Goal: Check status: Check status

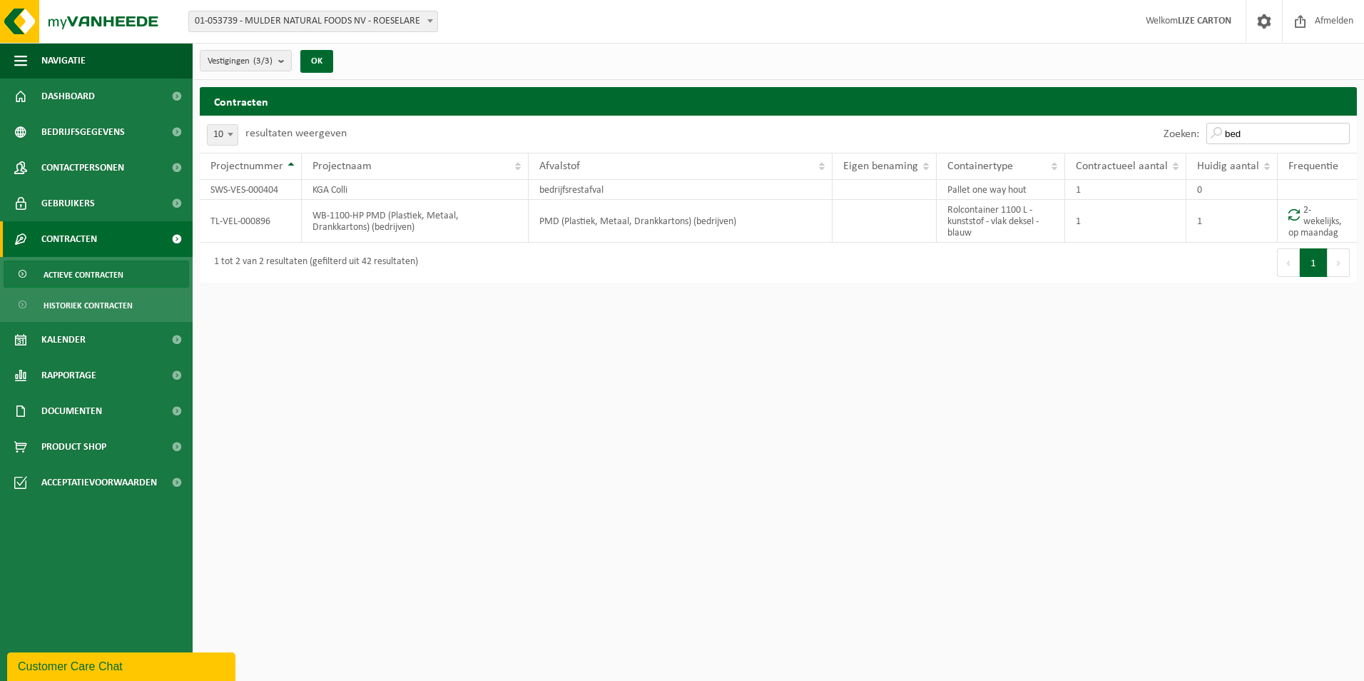
click at [1253, 131] on input "bed" at bounding box center [1277, 133] width 143 height 21
click at [1345, 131] on input "bed" at bounding box center [1277, 133] width 143 height 21
click at [1337, 130] on input "bed" at bounding box center [1277, 133] width 143 height 21
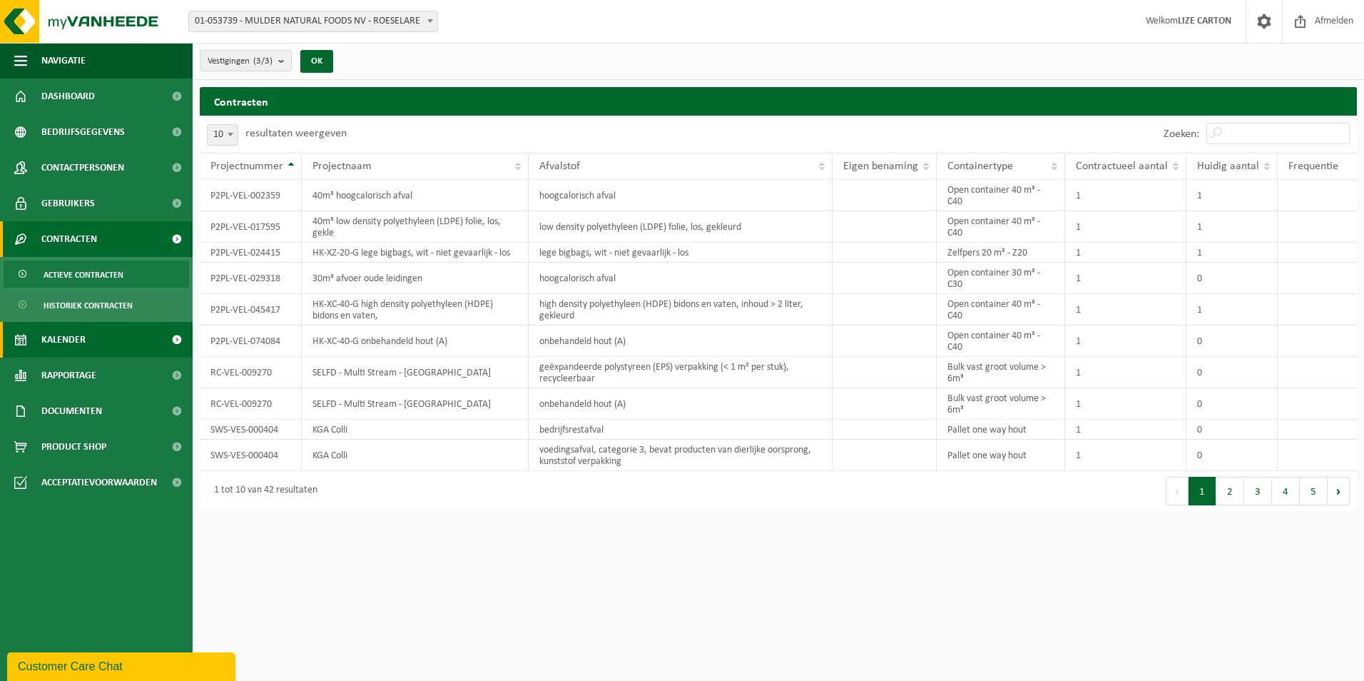
click at [68, 344] on span "Kalender" at bounding box center [63, 340] width 44 height 36
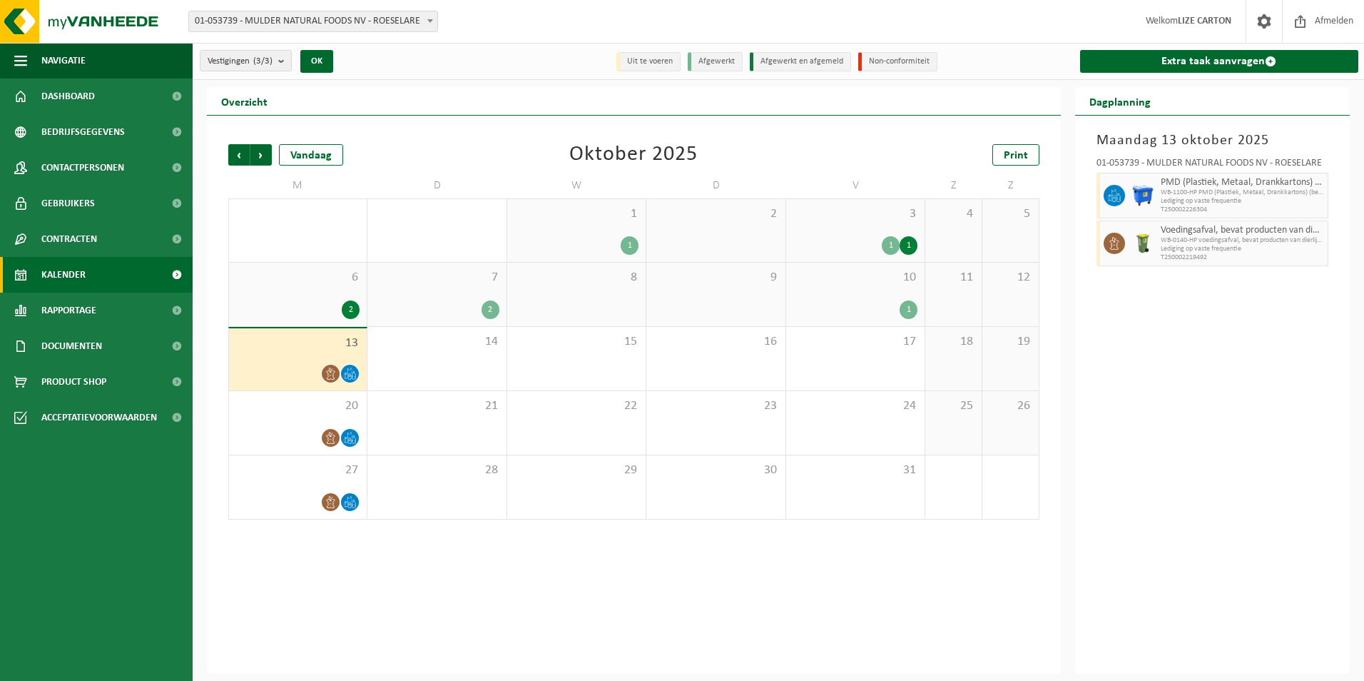
click at [316, 295] on div "6 2" at bounding box center [298, 294] width 138 height 63
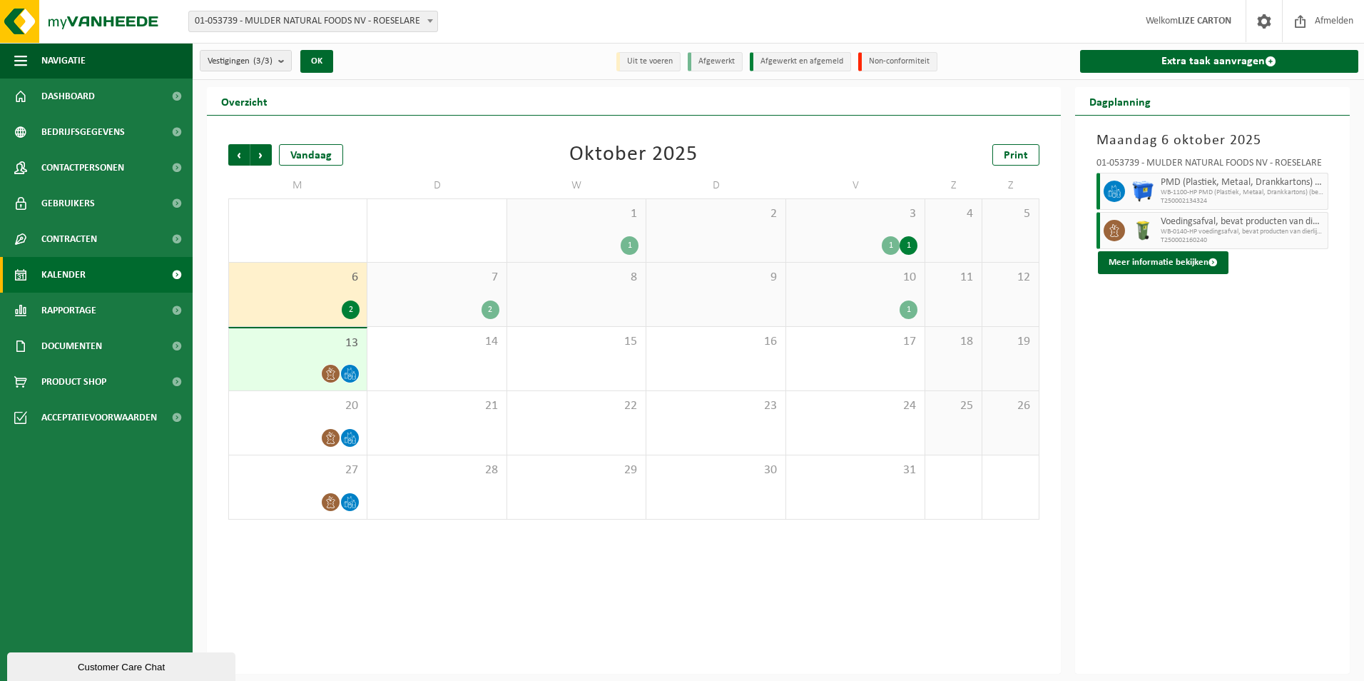
click at [309, 365] on div at bounding box center [297, 373] width 123 height 19
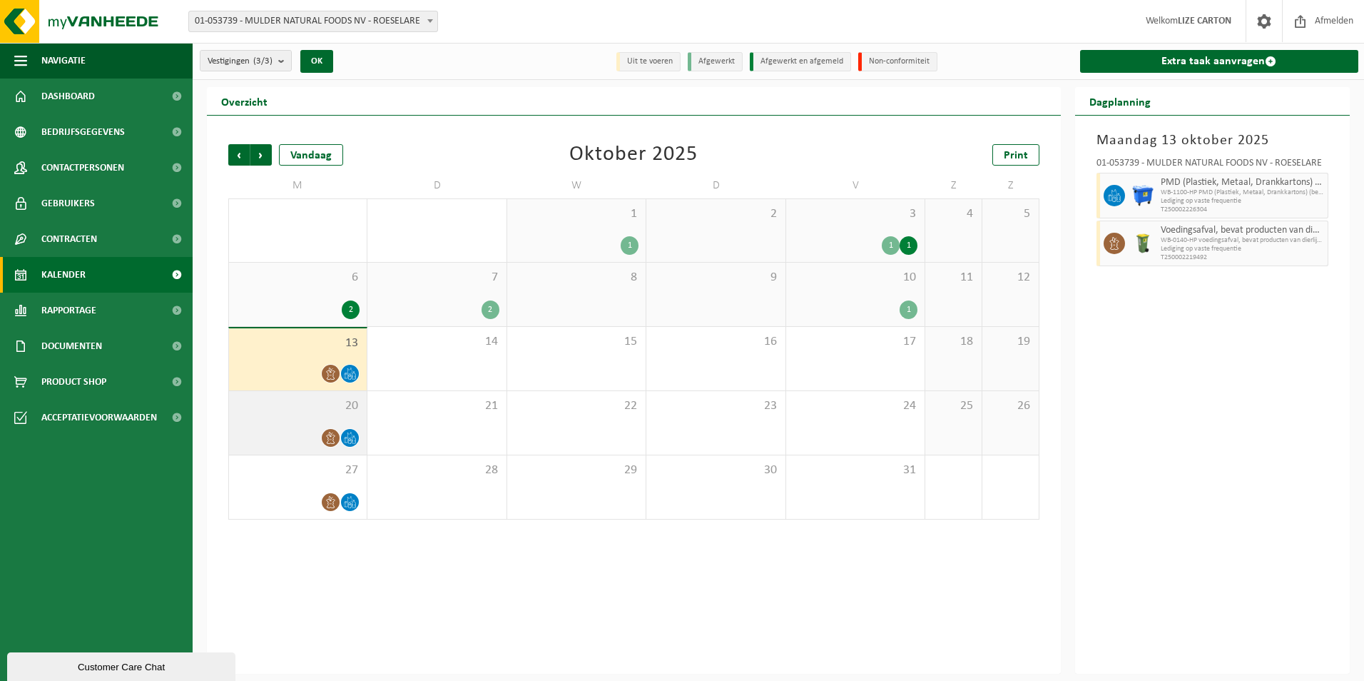
drag, startPoint x: 307, startPoint y: 411, endPoint x: 311, endPoint y: 442, distance: 31.6
click at [307, 412] on span "20" at bounding box center [297, 406] width 123 height 16
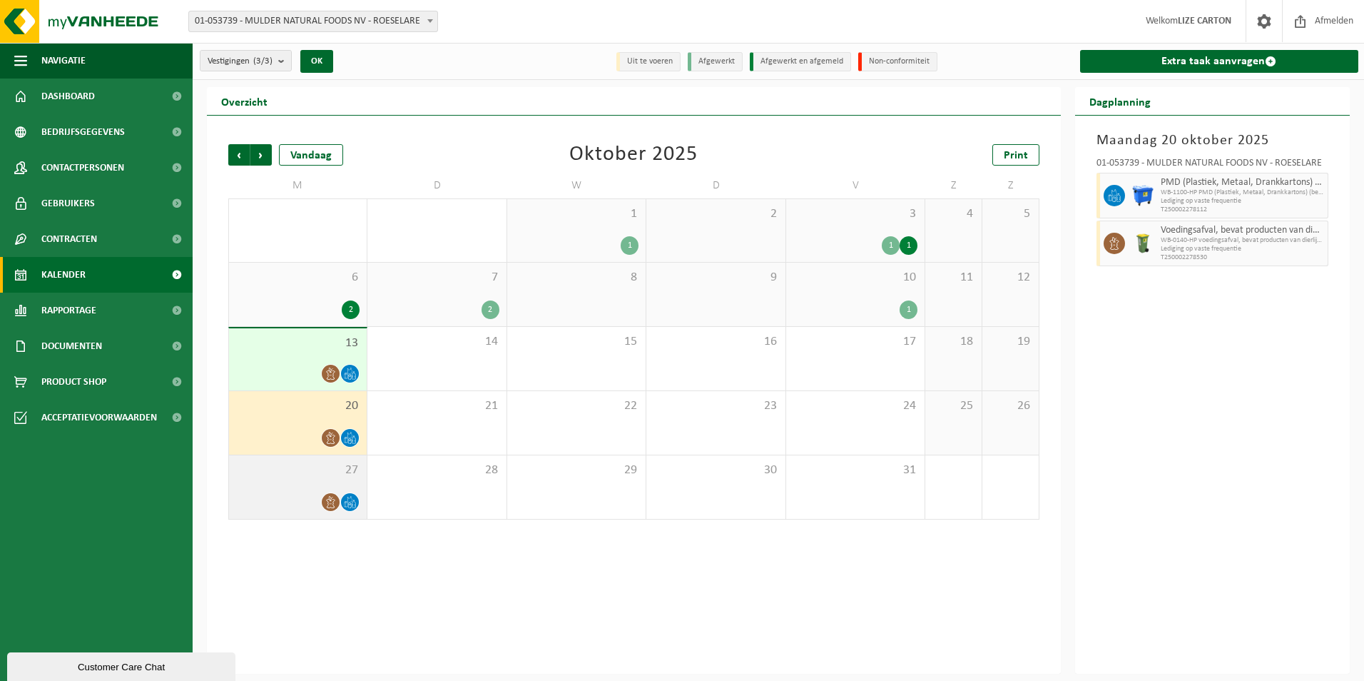
click at [335, 480] on div "27" at bounding box center [298, 486] width 138 height 63
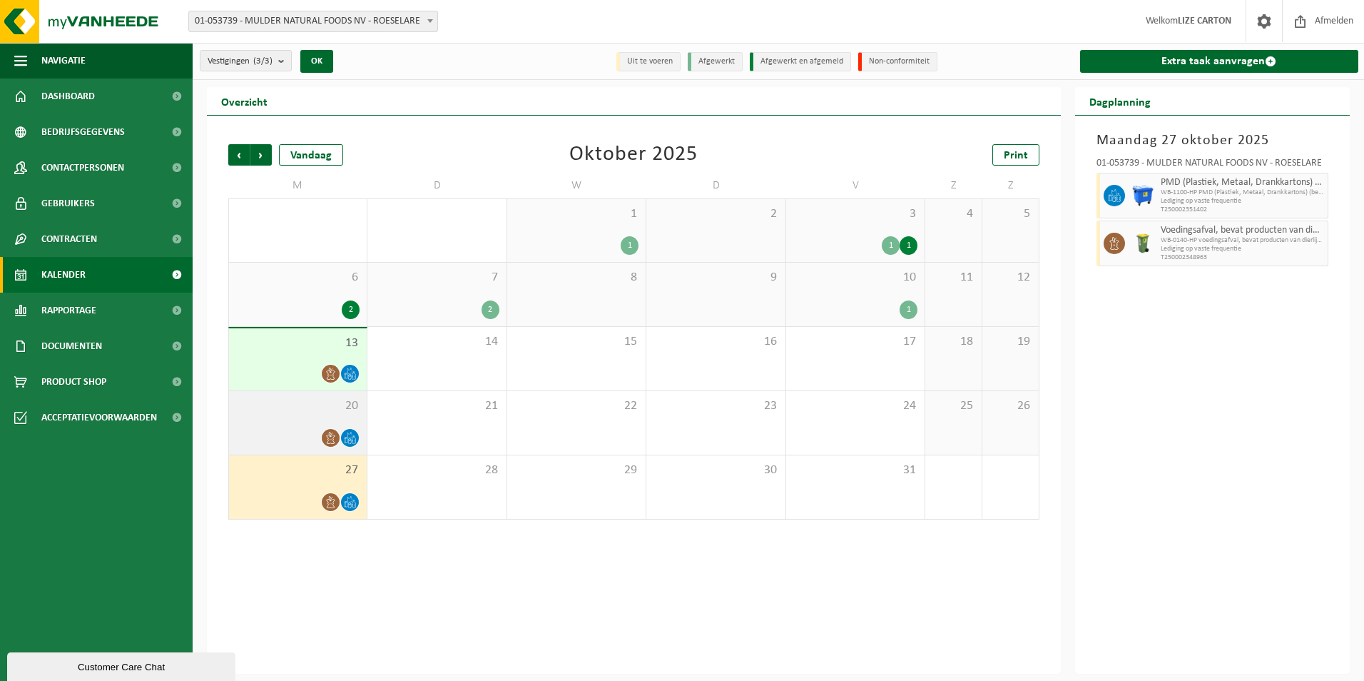
click at [306, 409] on span "20" at bounding box center [297, 406] width 123 height 16
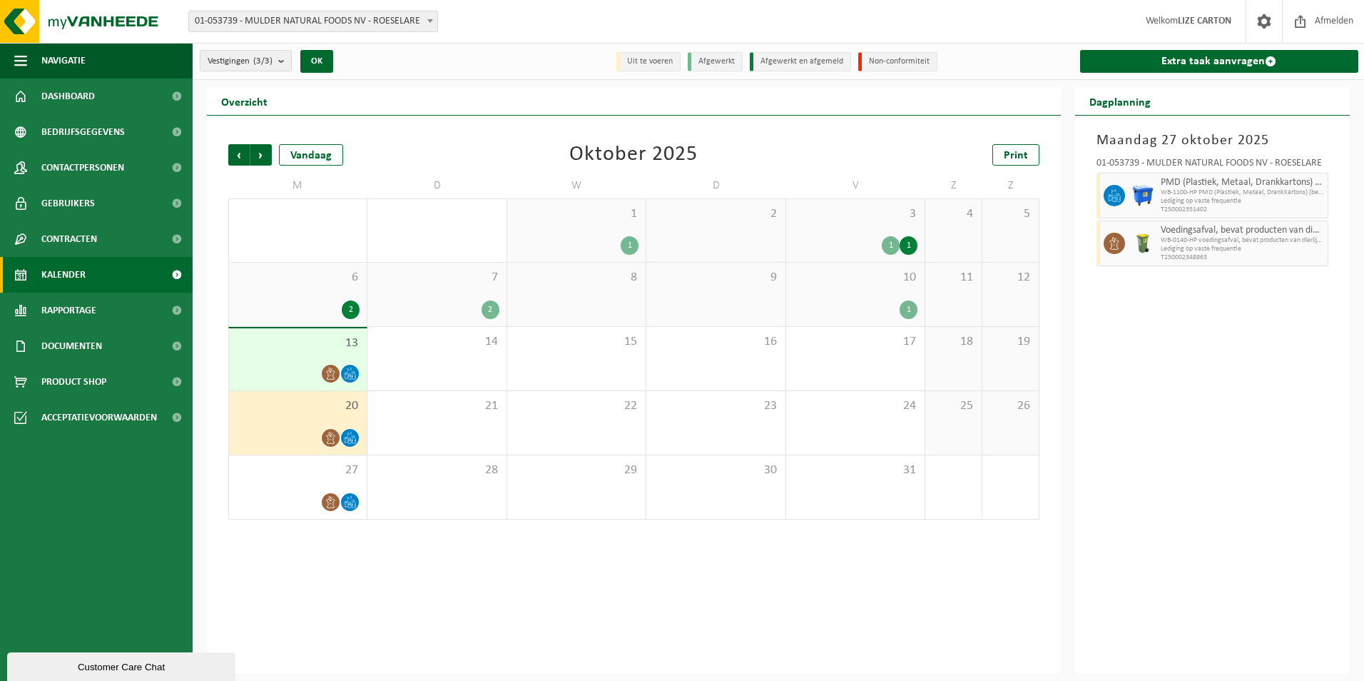
click at [310, 364] on div at bounding box center [297, 373] width 123 height 19
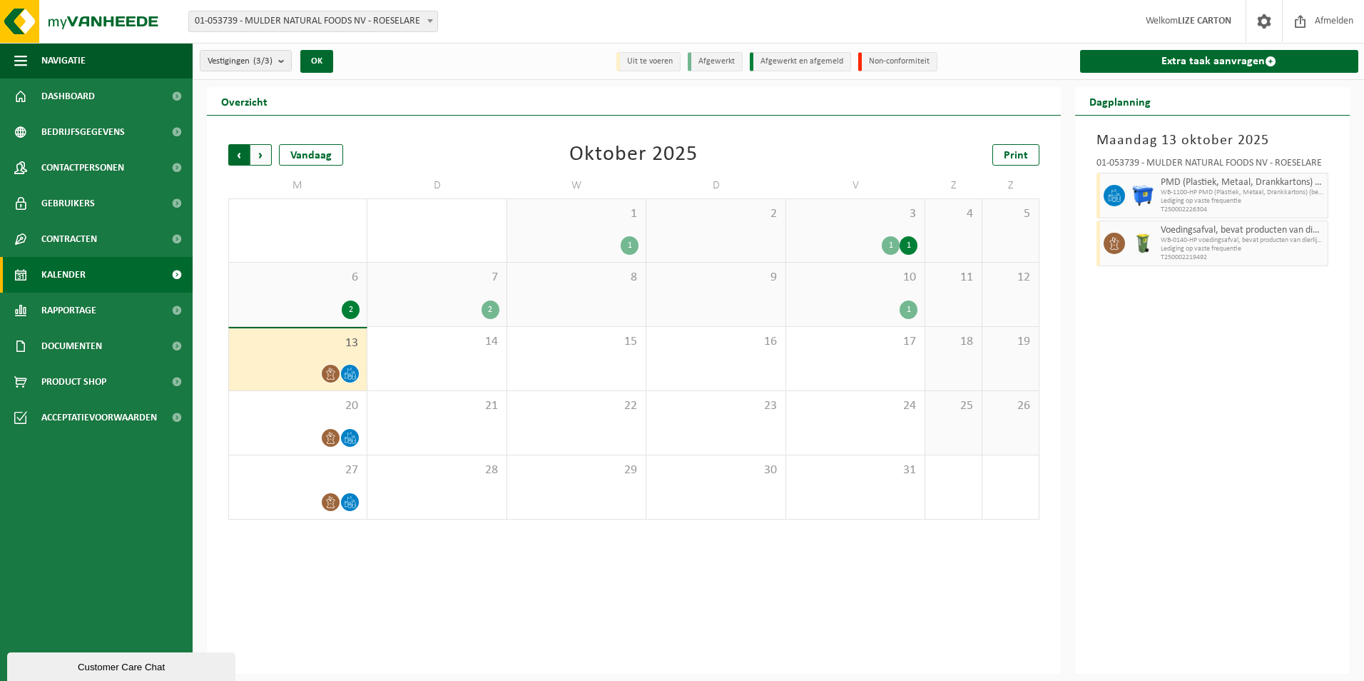
click at [265, 152] on span "Volgende" at bounding box center [260, 154] width 21 height 21
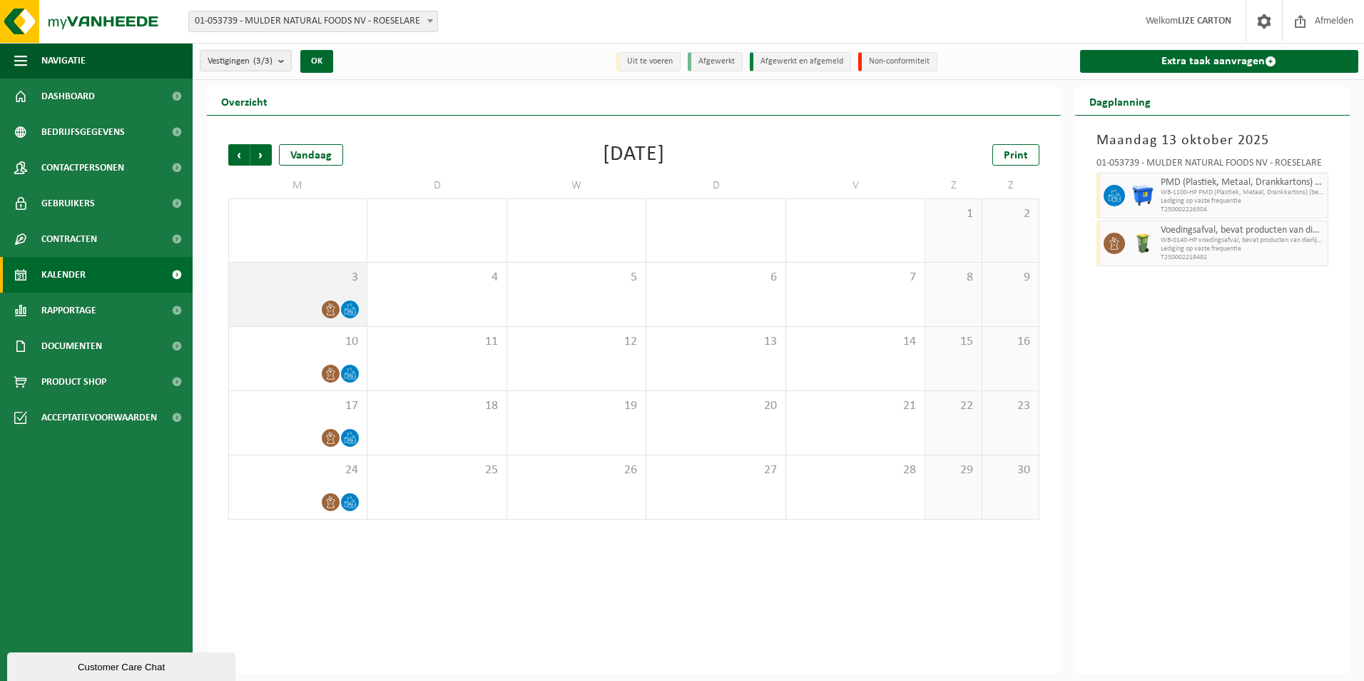
click at [313, 292] on div "3" at bounding box center [298, 294] width 138 height 63
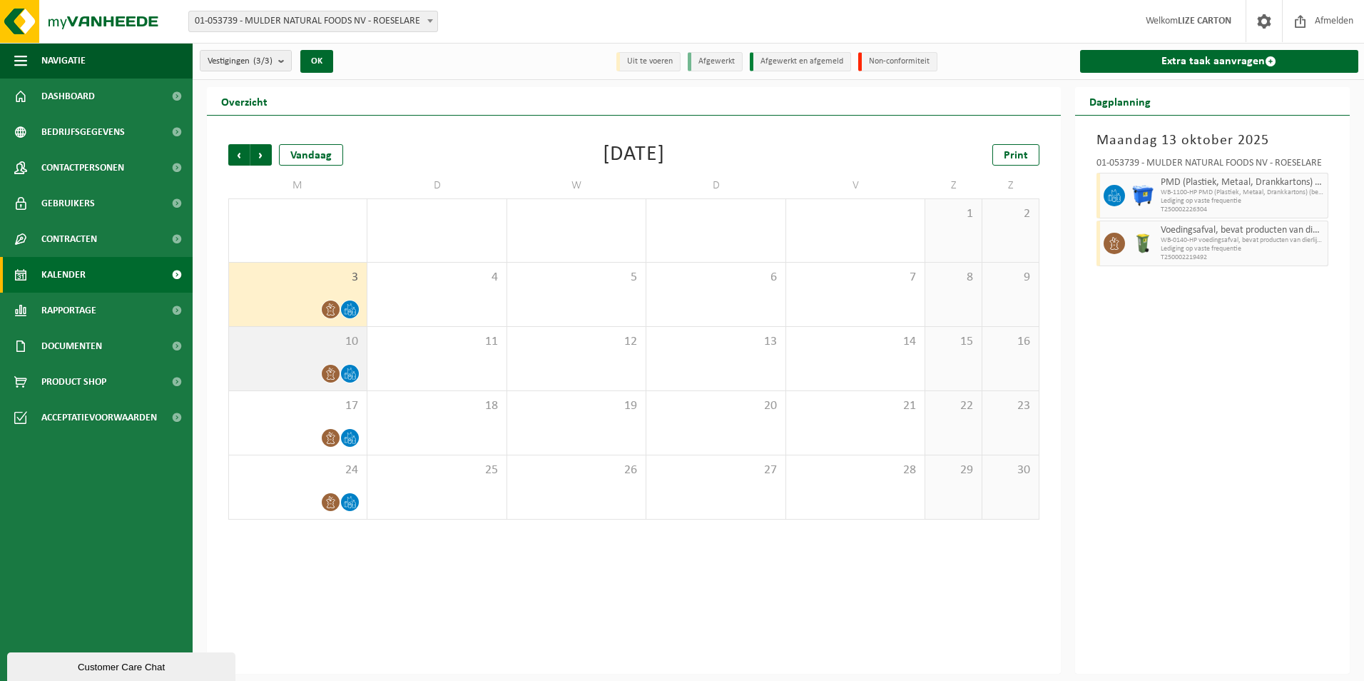
click at [309, 370] on div at bounding box center [297, 373] width 123 height 19
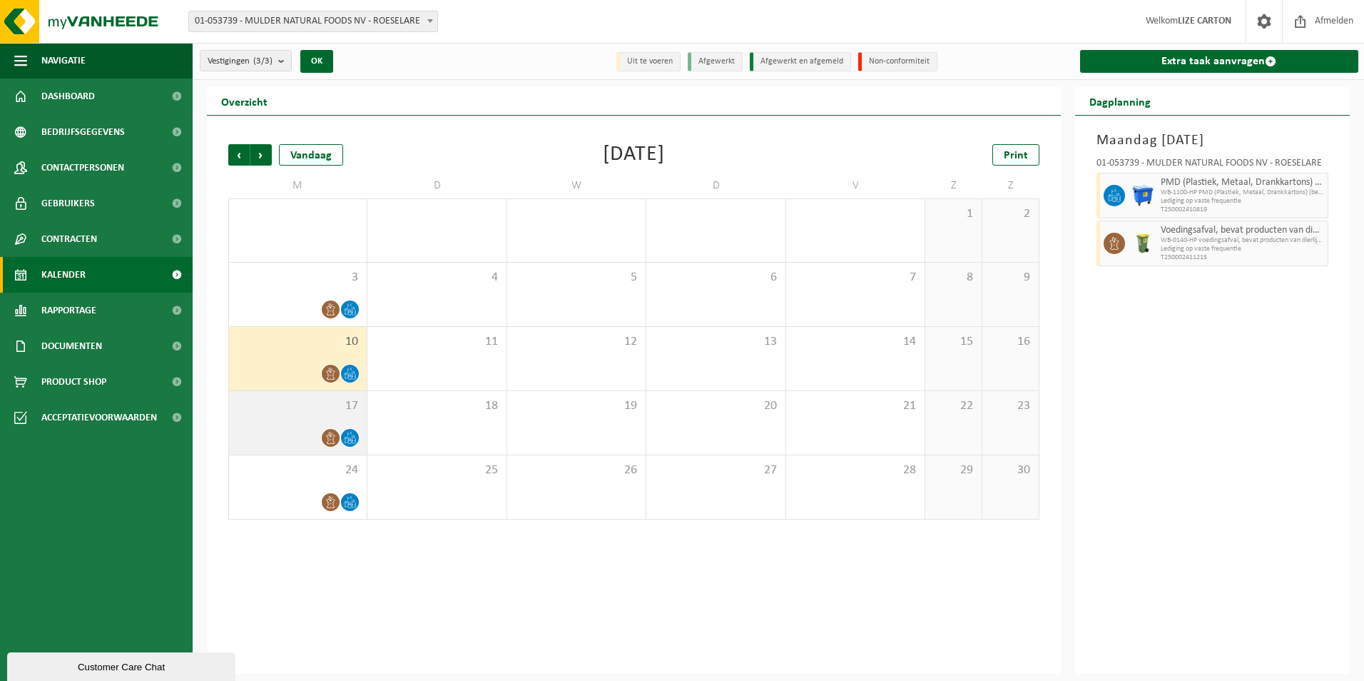
click at [316, 419] on div "17" at bounding box center [298, 422] width 138 height 63
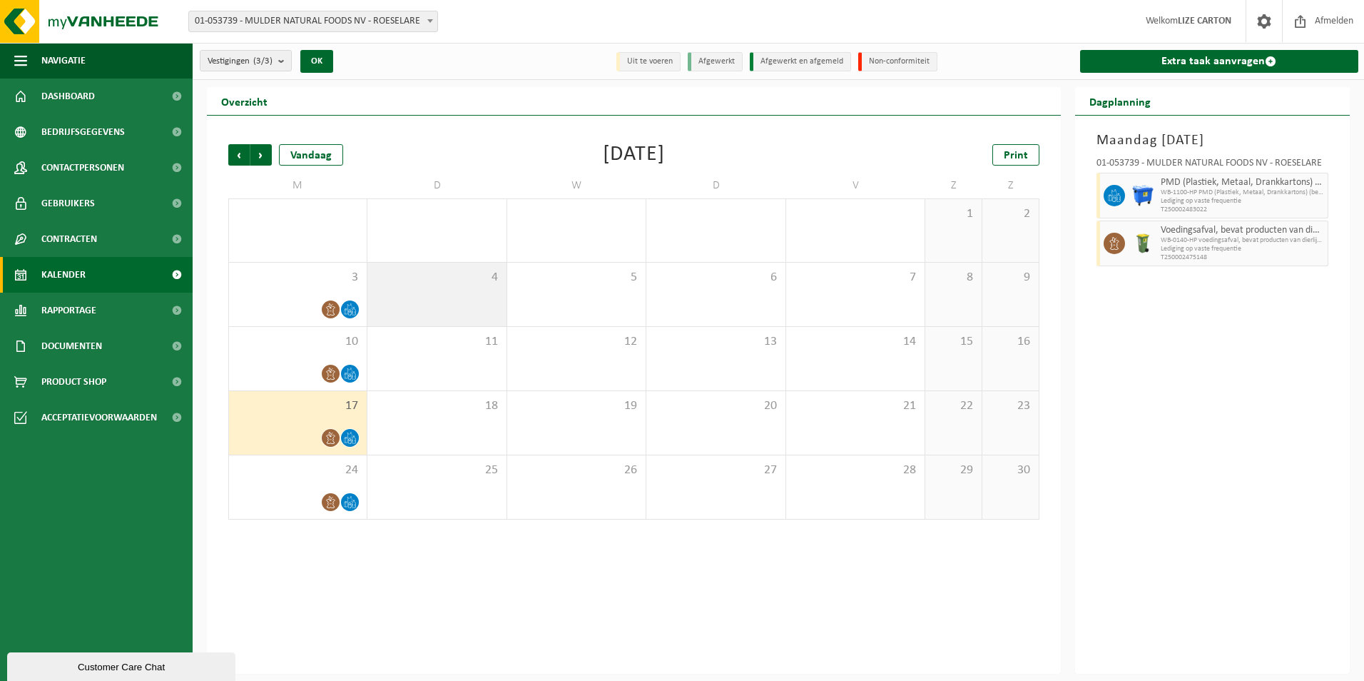
click at [304, 479] on div "24" at bounding box center [298, 486] width 138 height 63
